Goal: Information Seeking & Learning: Learn about a topic

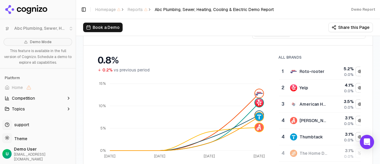
click at [345, 69] on div "5.2 %" at bounding box center [343, 69] width 21 height 6
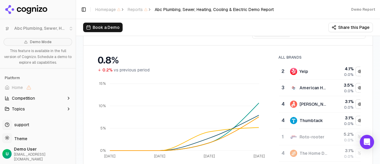
click at [343, 67] on div "4.1 %" at bounding box center [343, 69] width 21 height 6
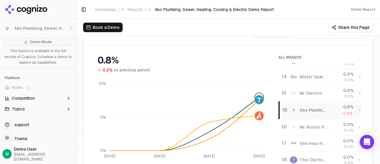
scroll to position [178, 0]
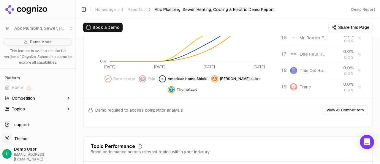
click at [148, 79] on span "Yelp" at bounding box center [151, 78] width 7 height 5
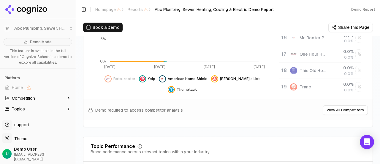
click at [119, 78] on span "Roto-rooter" at bounding box center [125, 78] width 22 height 5
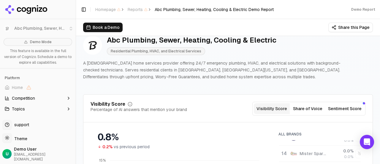
scroll to position [0, 0]
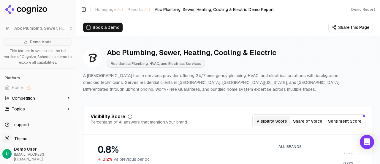
click at [307, 118] on button "Share of Voice" at bounding box center [308, 121] width 36 height 11
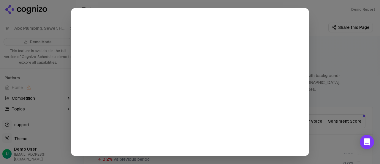
click at [366, 74] on div at bounding box center [190, 82] width 380 height 164
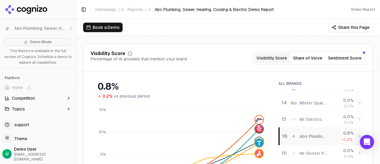
scroll to position [30, 0]
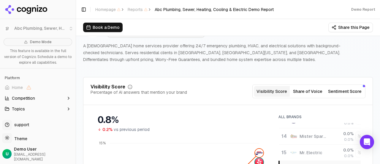
click at [355, 92] on button "Sentiment Score" at bounding box center [345, 91] width 38 height 11
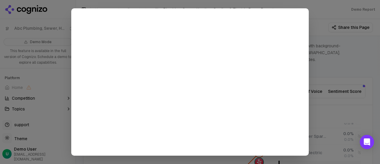
click at [359, 67] on div at bounding box center [190, 82] width 380 height 164
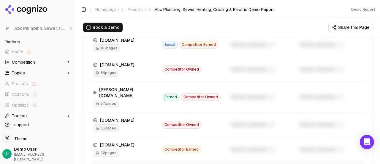
scroll to position [743, 0]
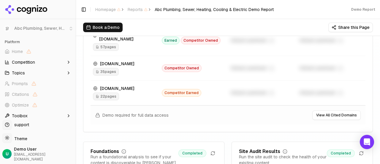
click at [116, 85] on div "[DOMAIN_NAME]" at bounding box center [125, 88] width 64 height 6
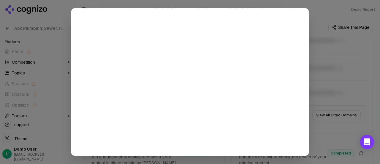
click at [367, 75] on div at bounding box center [190, 82] width 380 height 164
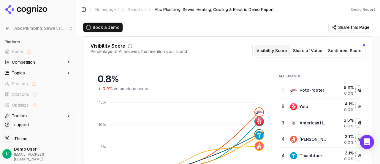
scroll to position [89, 0]
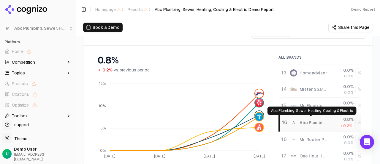
click at [306, 122] on div "Abc Plumbing, Sewer, Heating, Cooling & Electric" at bounding box center [314, 122] width 28 height 6
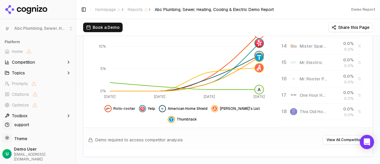
scroll to position [0, 0]
